Goal: Download file/media

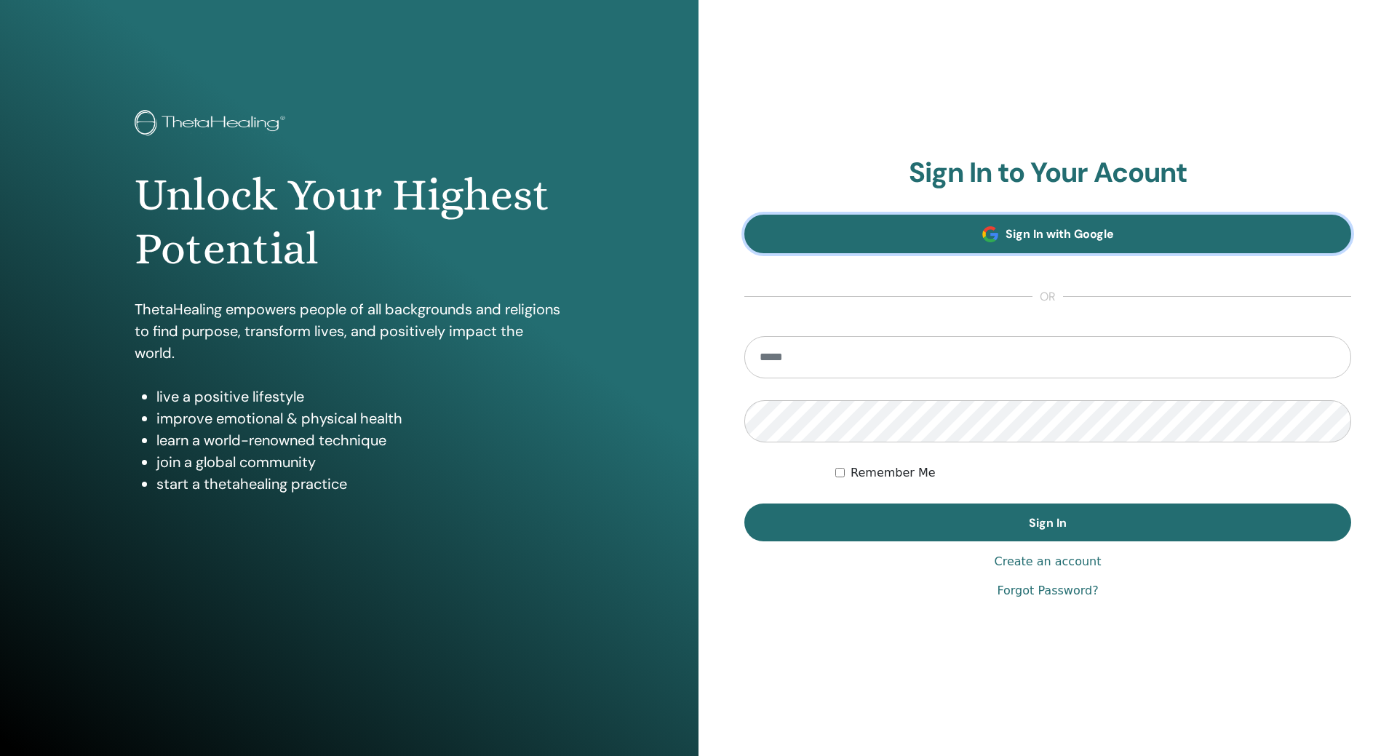
click at [1057, 231] on span "Sign In with Google" at bounding box center [1059, 233] width 108 height 15
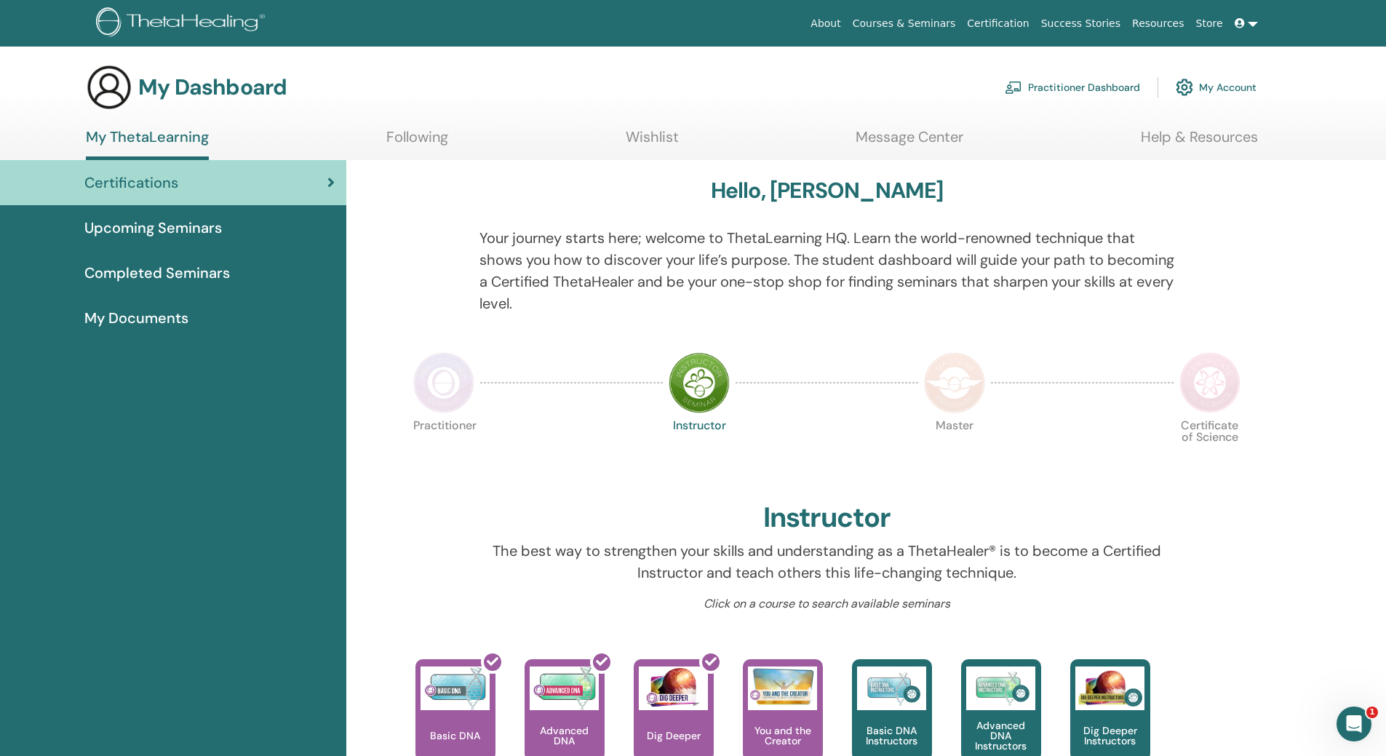
click at [191, 273] on span "Completed Seminars" at bounding box center [156, 273] width 145 height 22
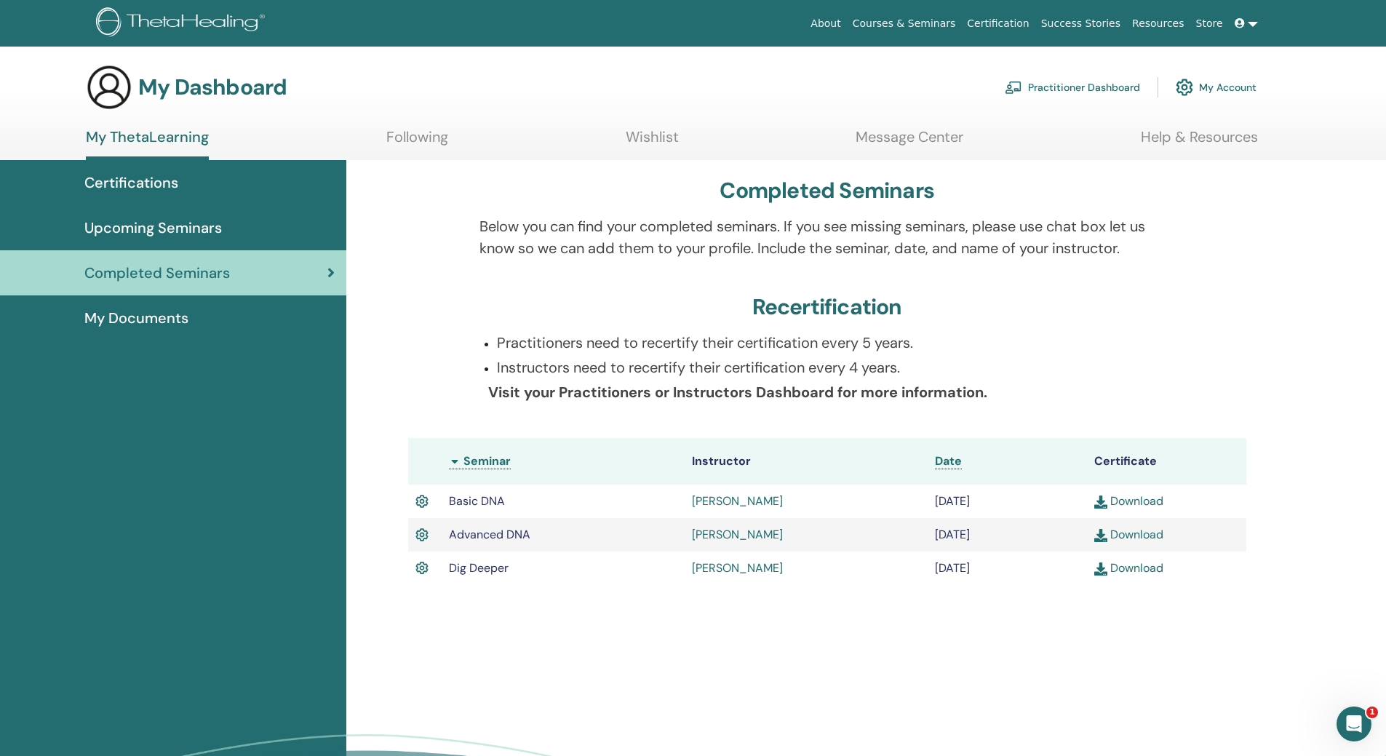
click at [1133, 565] on link "Download" at bounding box center [1128, 567] width 69 height 15
click at [1129, 533] on link "Download" at bounding box center [1128, 534] width 69 height 15
click at [1101, 87] on link "Practitioner Dashboard" at bounding box center [1072, 87] width 135 height 32
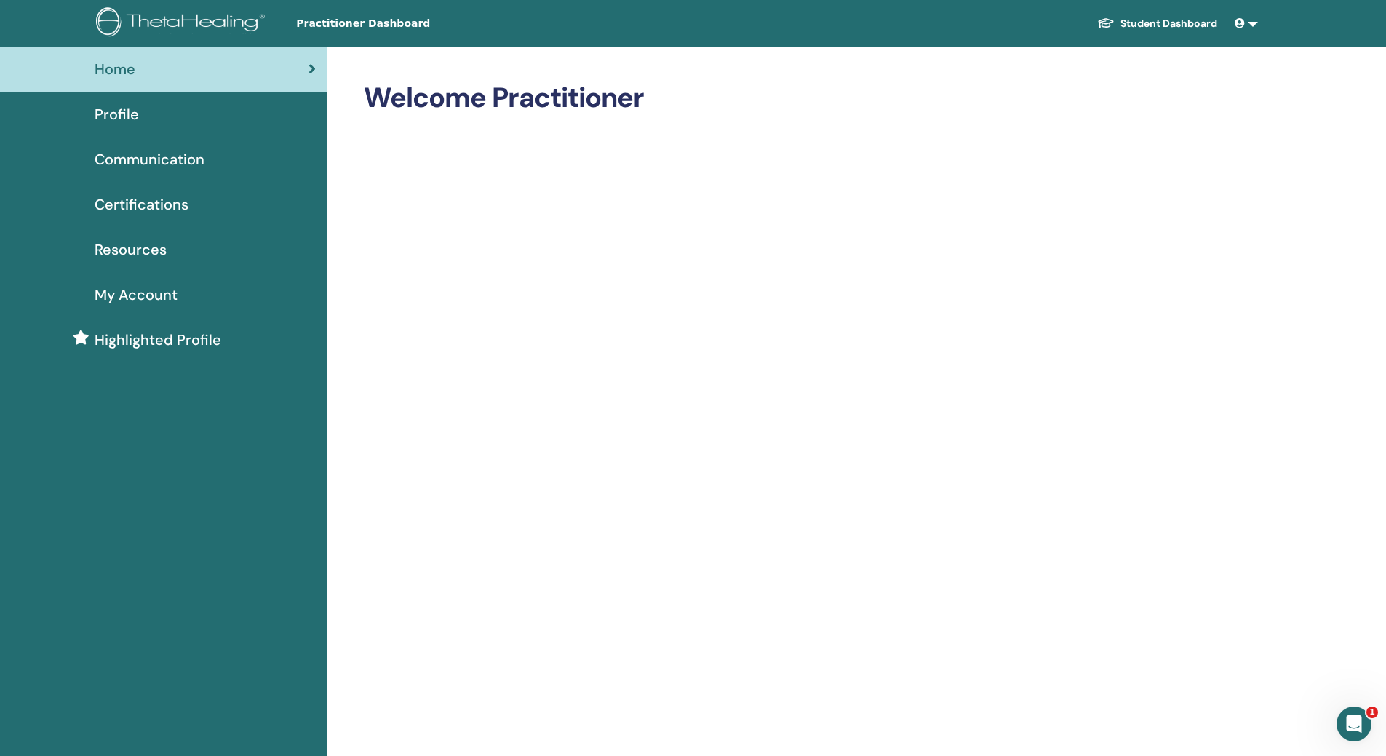
click at [155, 252] on span "Resources" at bounding box center [131, 250] width 72 height 22
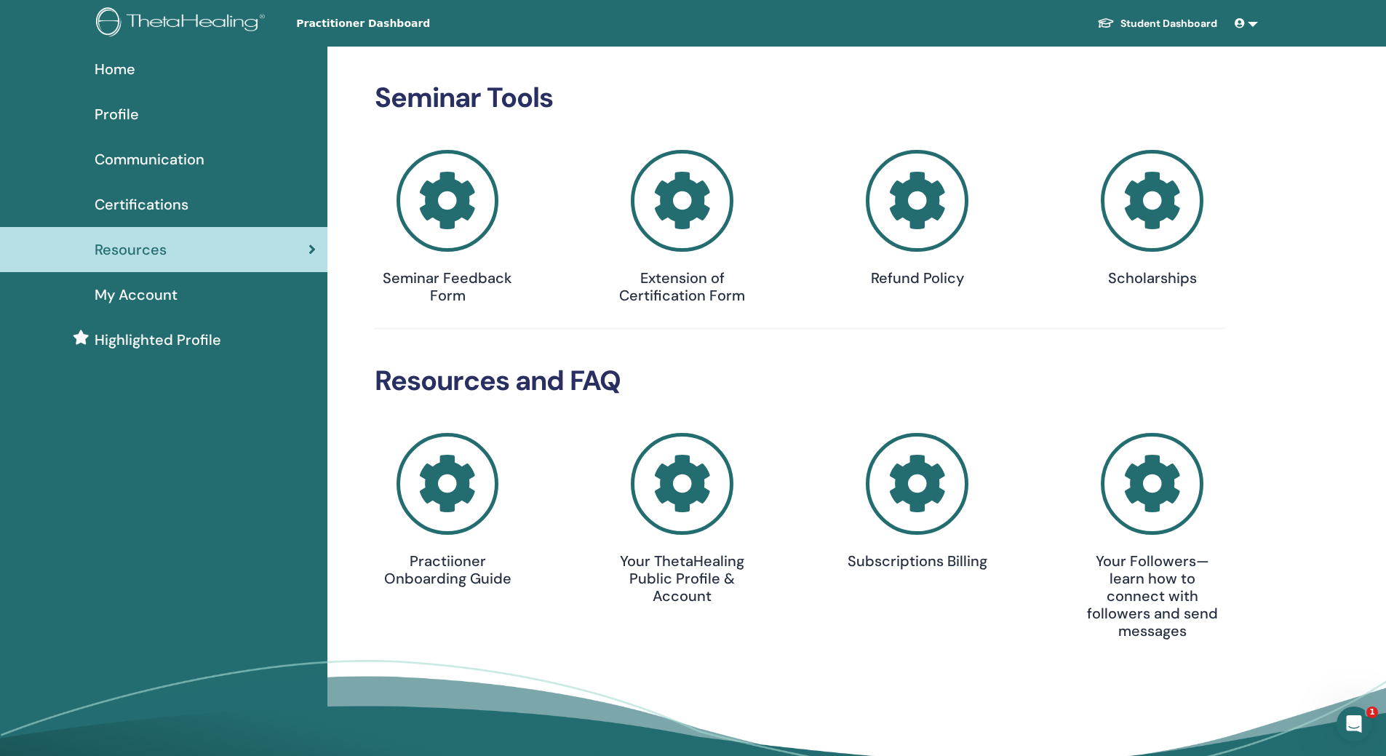
click at [684, 207] on icon at bounding box center [682, 201] width 103 height 103
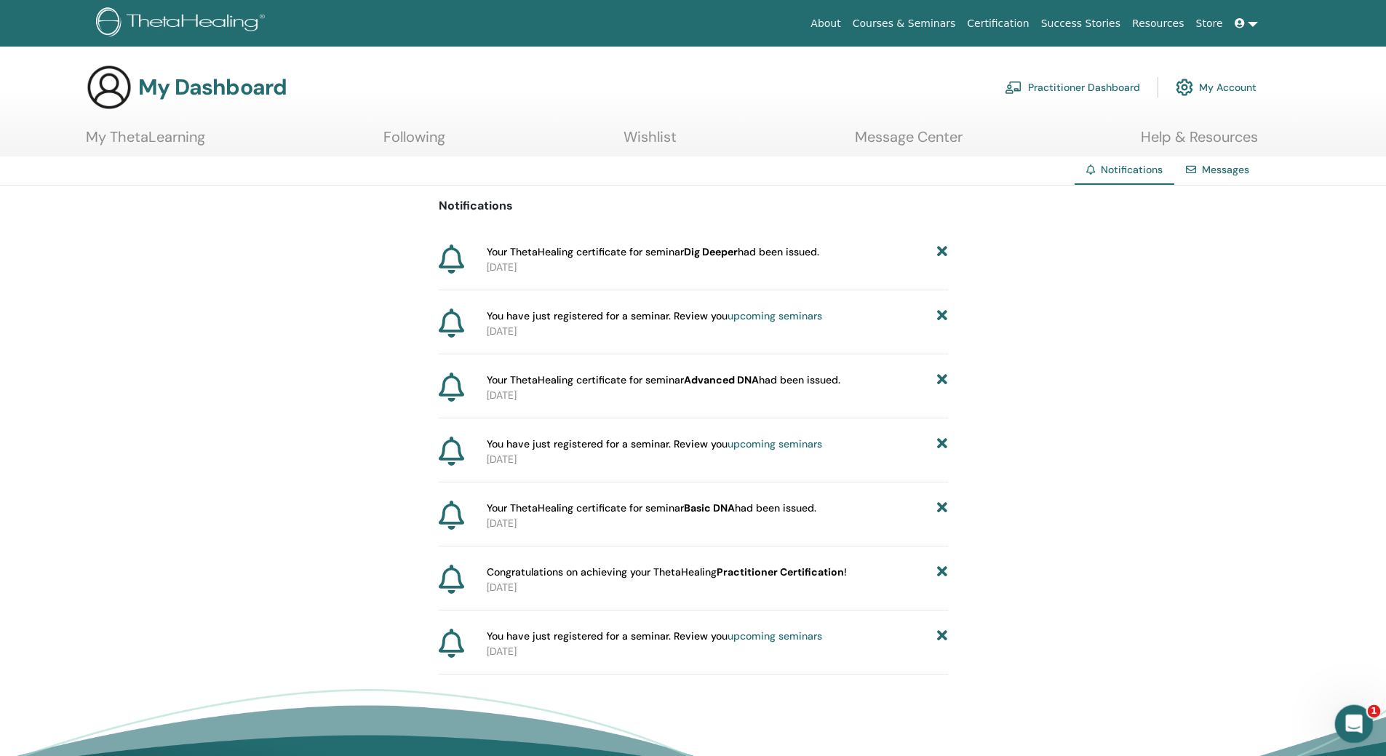
click at [1370, 711] on span "1" at bounding box center [1373, 711] width 13 height 13
click at [1370, 710] on span "1" at bounding box center [1373, 711] width 13 height 13
click at [1243, 23] on icon at bounding box center [1239, 23] width 10 height 10
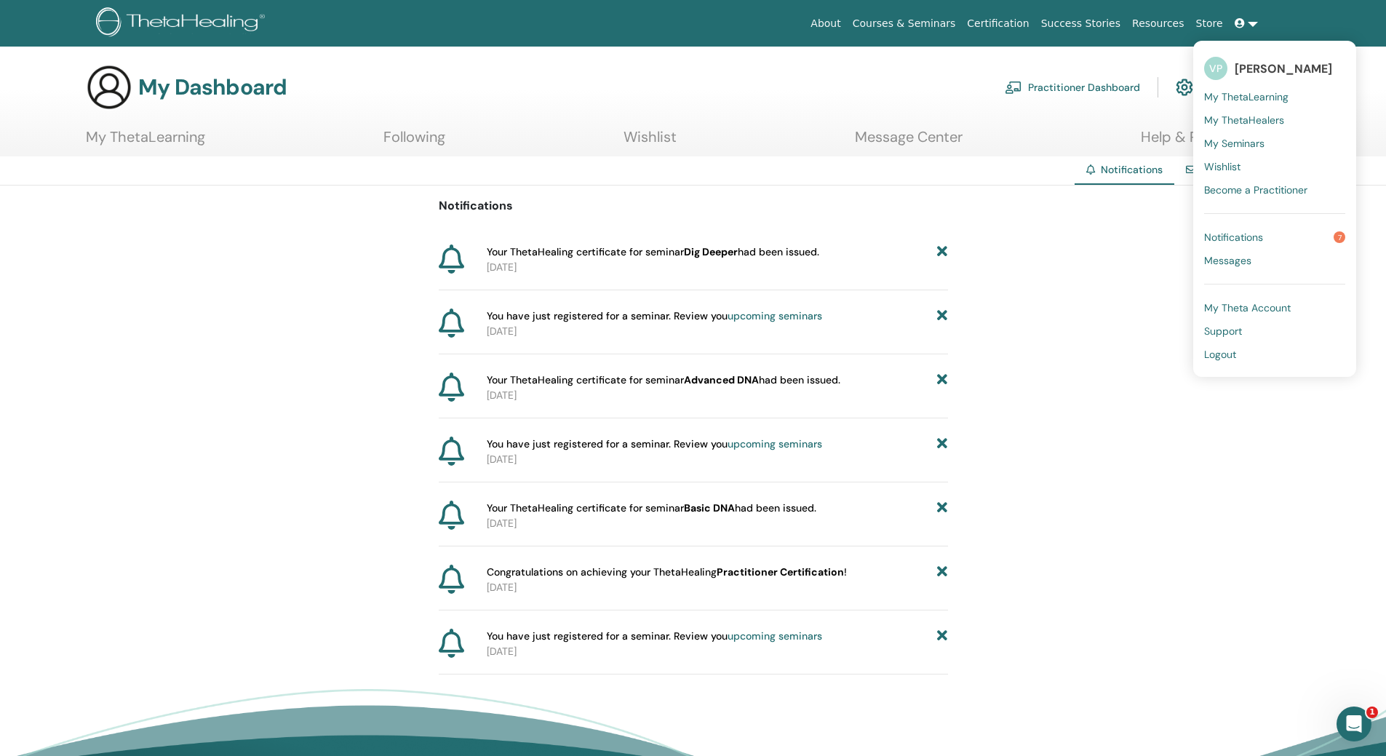
click at [1224, 355] on span "Logout" at bounding box center [1220, 354] width 32 height 13
